Goal: Transaction & Acquisition: Purchase product/service

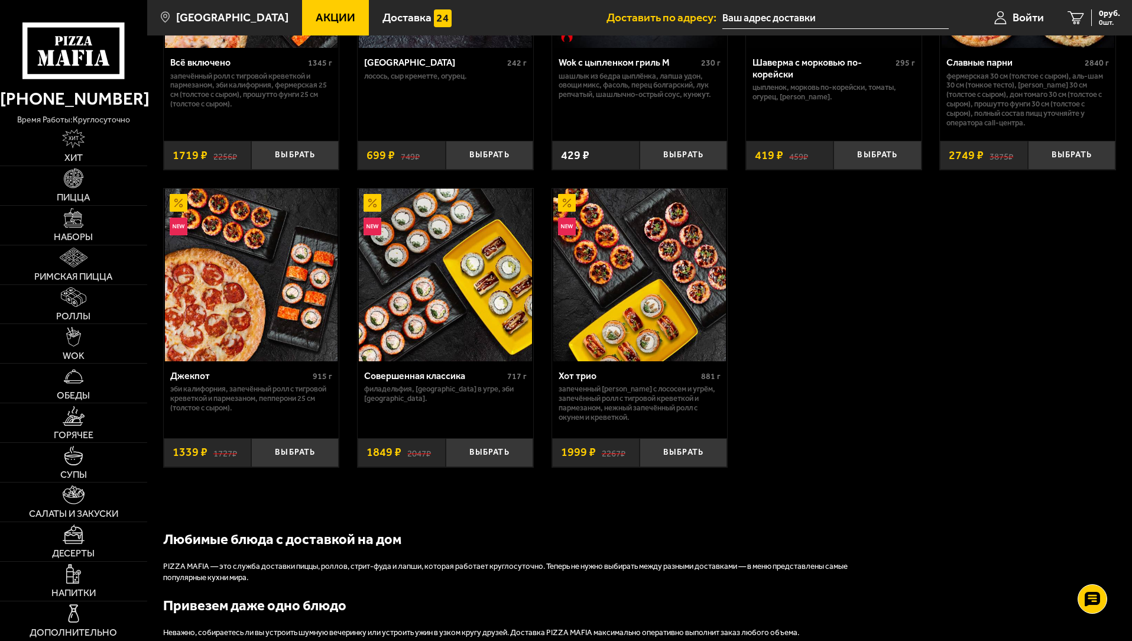
scroll to position [887, 0]
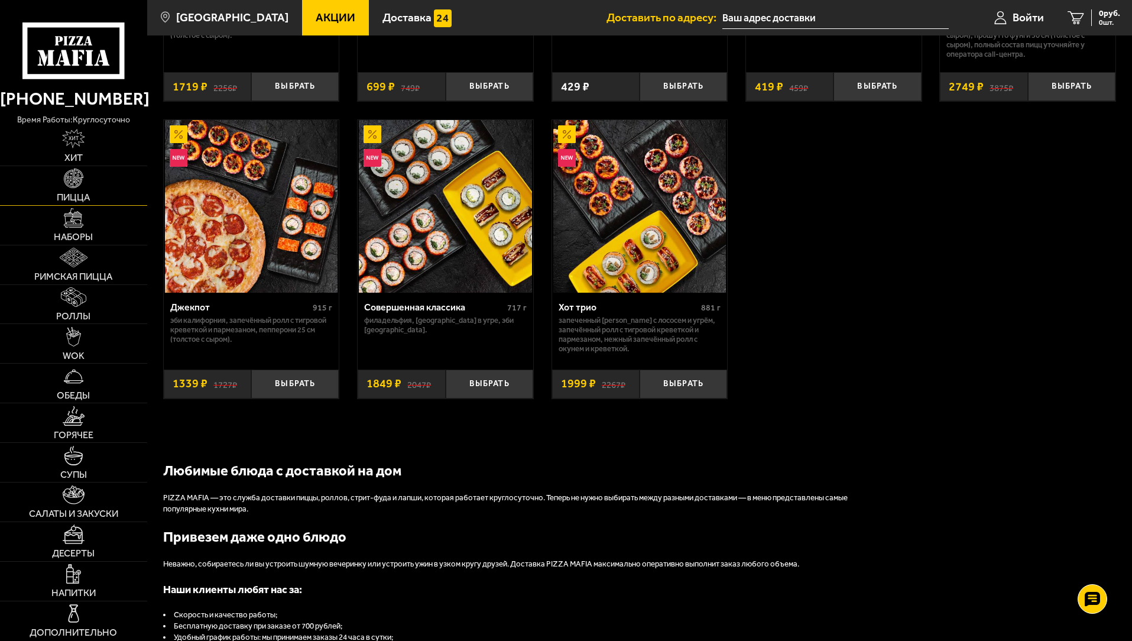
click at [71, 180] on img at bounding box center [74, 178] width 20 height 20
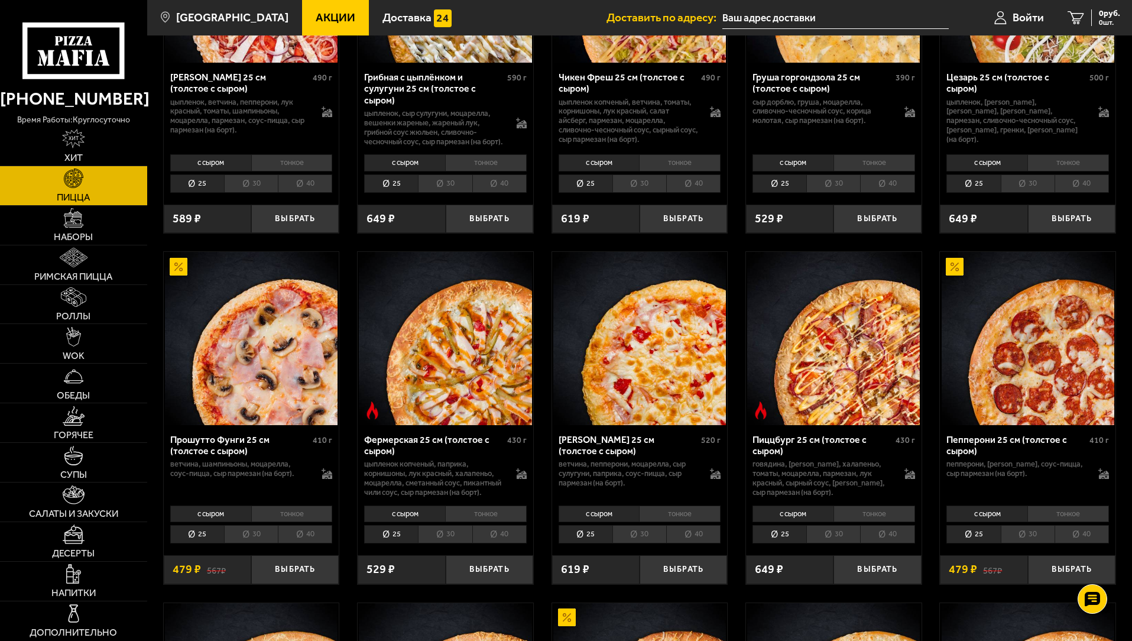
scroll to position [591, 0]
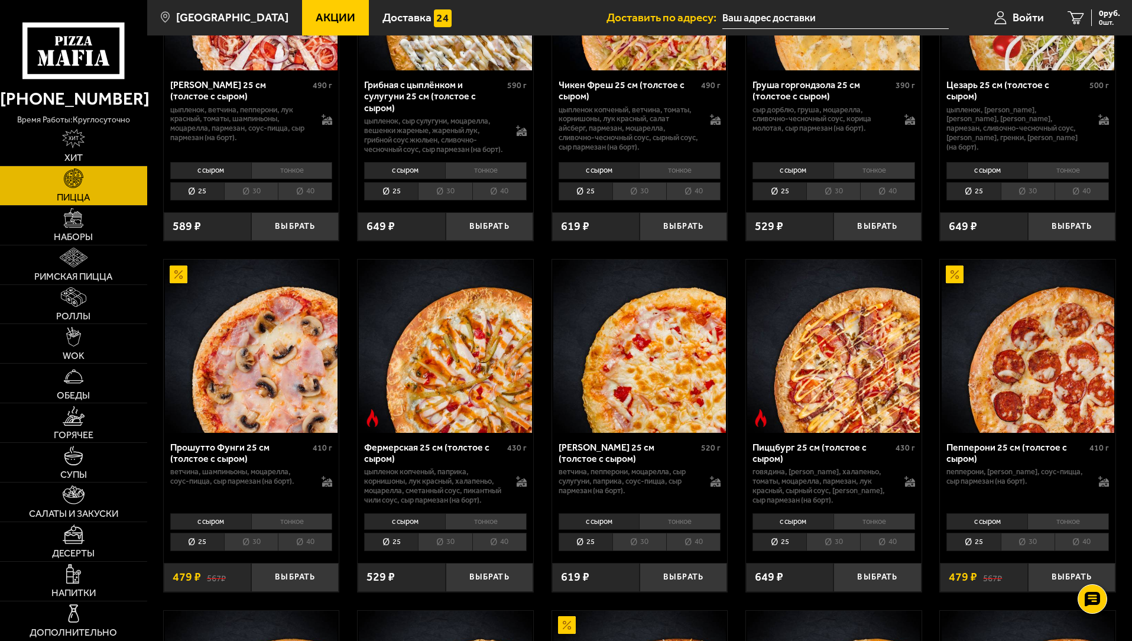
click at [294, 530] on li "тонкое" at bounding box center [292, 521] width 82 height 17
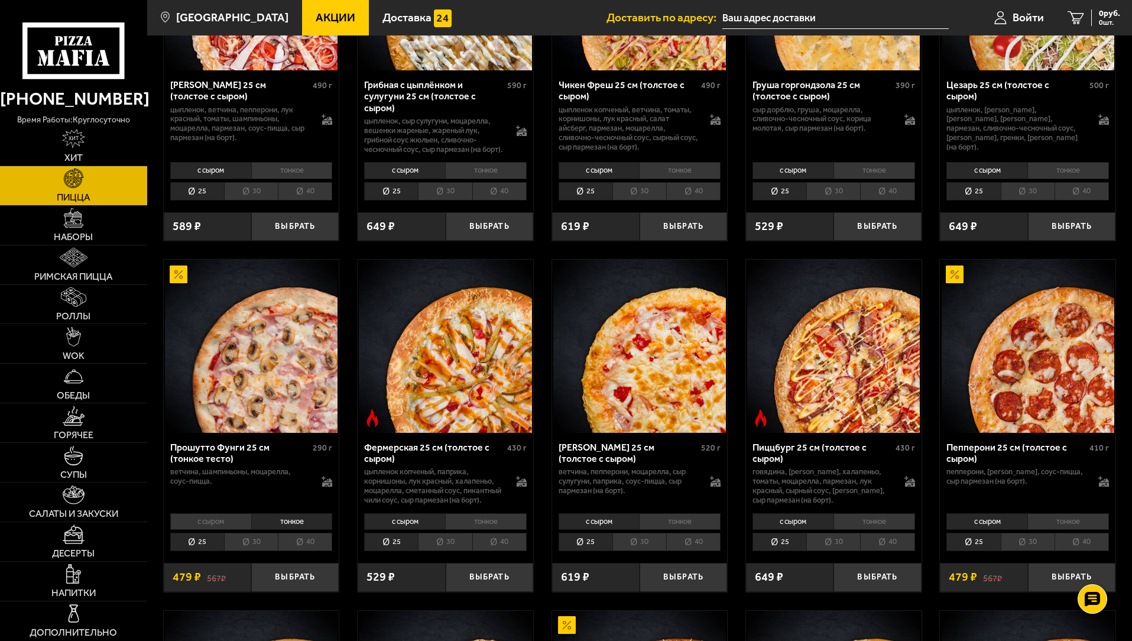
click at [217, 530] on li "с сыром" at bounding box center [210, 521] width 81 height 17
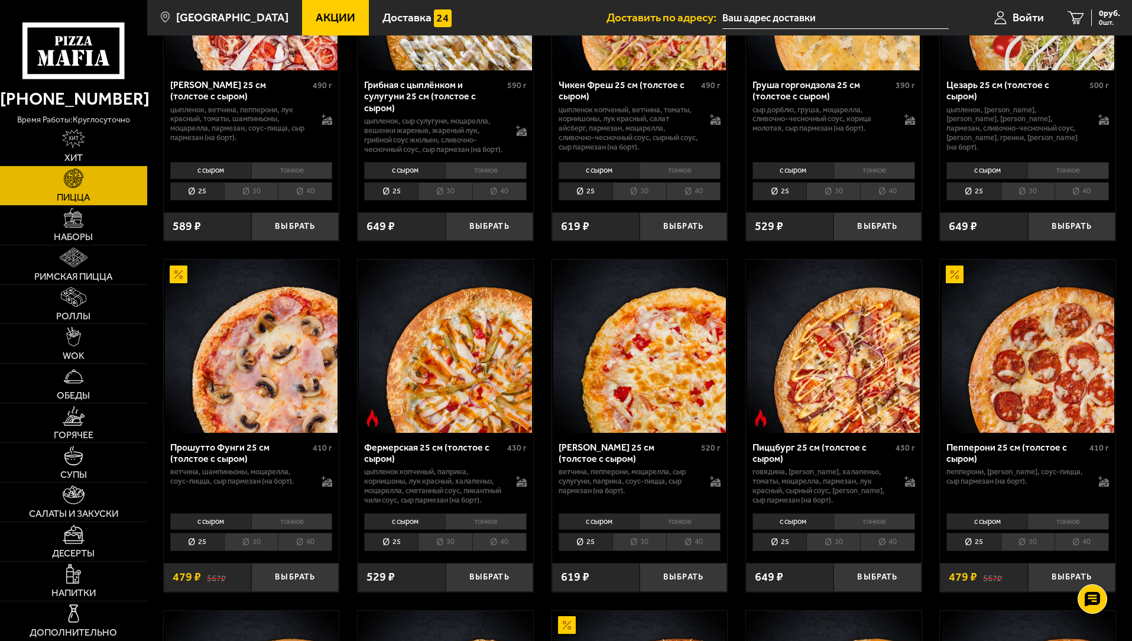
click at [280, 530] on li "тонкое" at bounding box center [292, 521] width 82 height 17
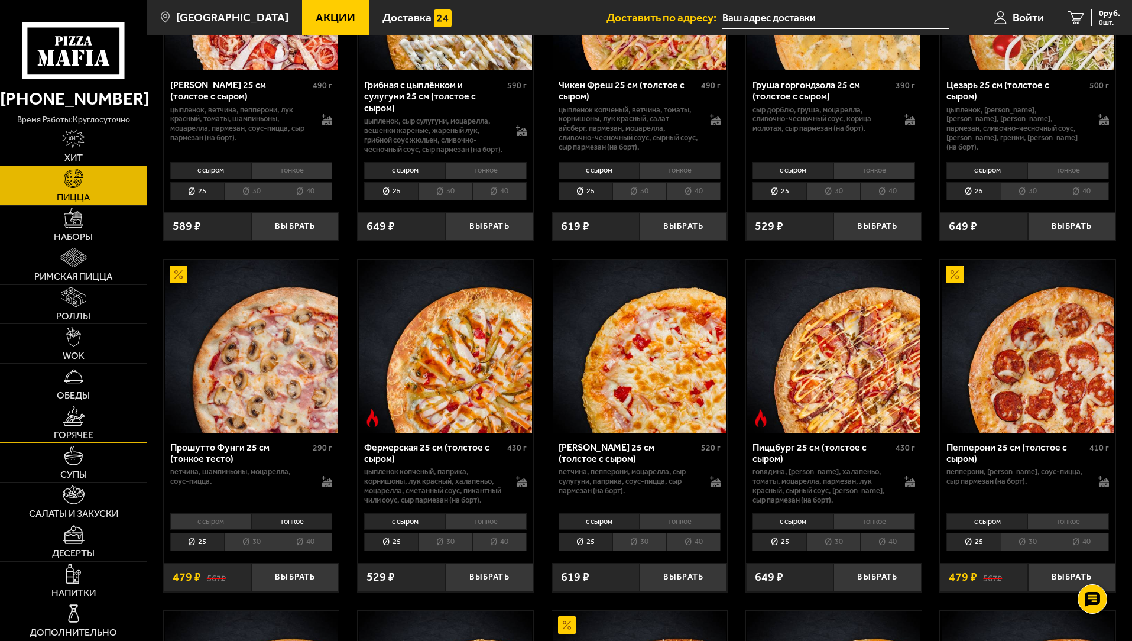
click at [77, 424] on img at bounding box center [74, 416] width 22 height 20
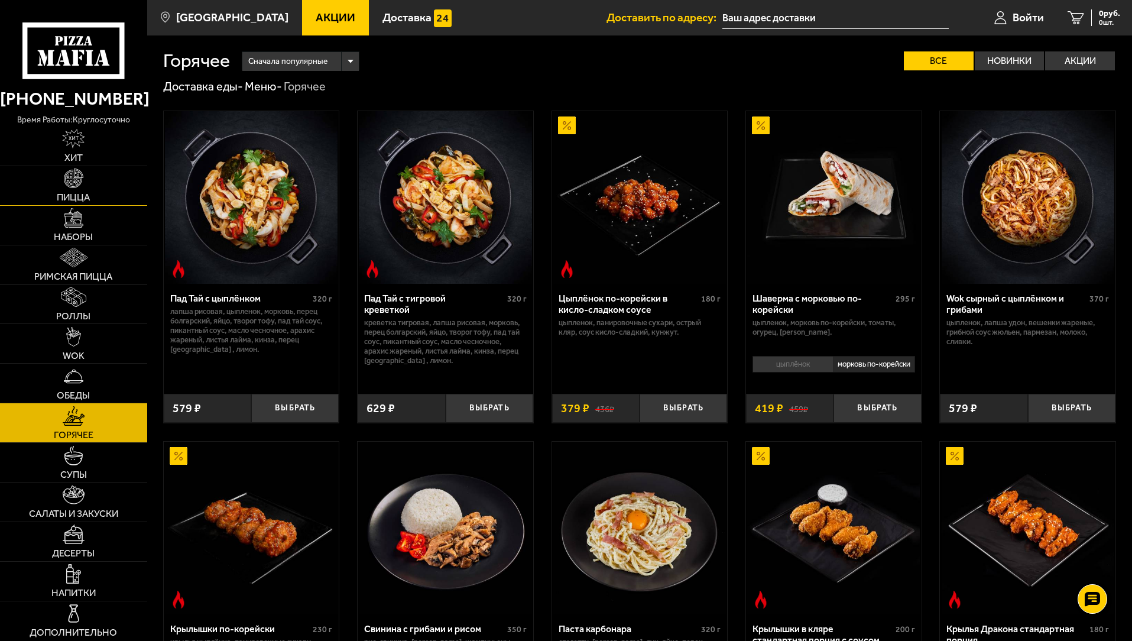
click at [78, 176] on img at bounding box center [74, 178] width 20 height 20
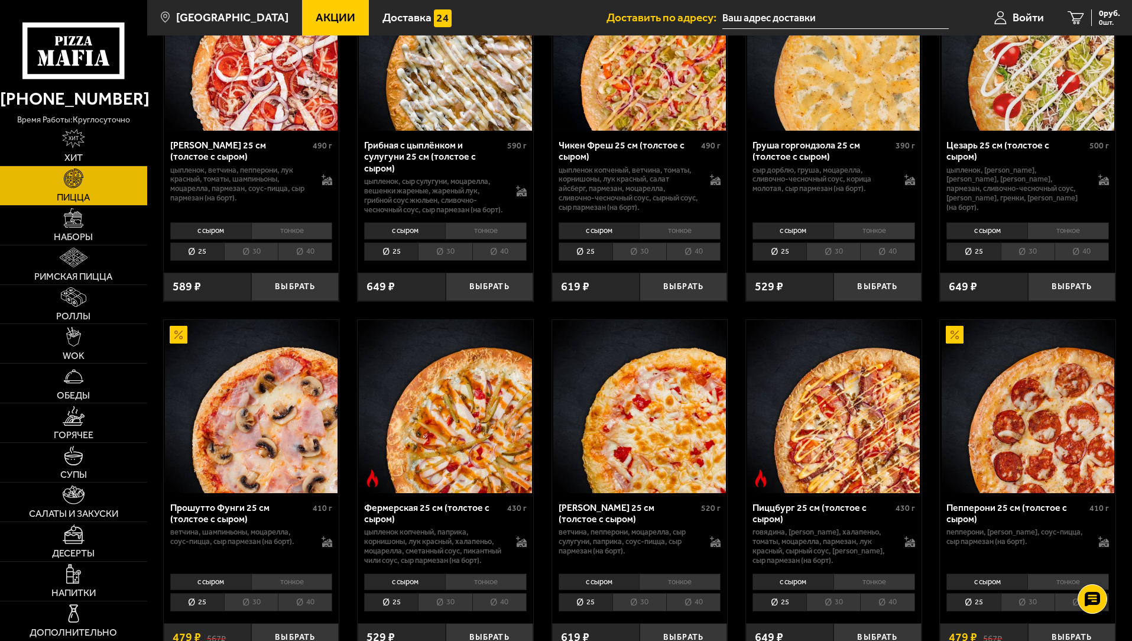
scroll to position [414, 0]
